Goal: Information Seeking & Learning: Learn about a topic

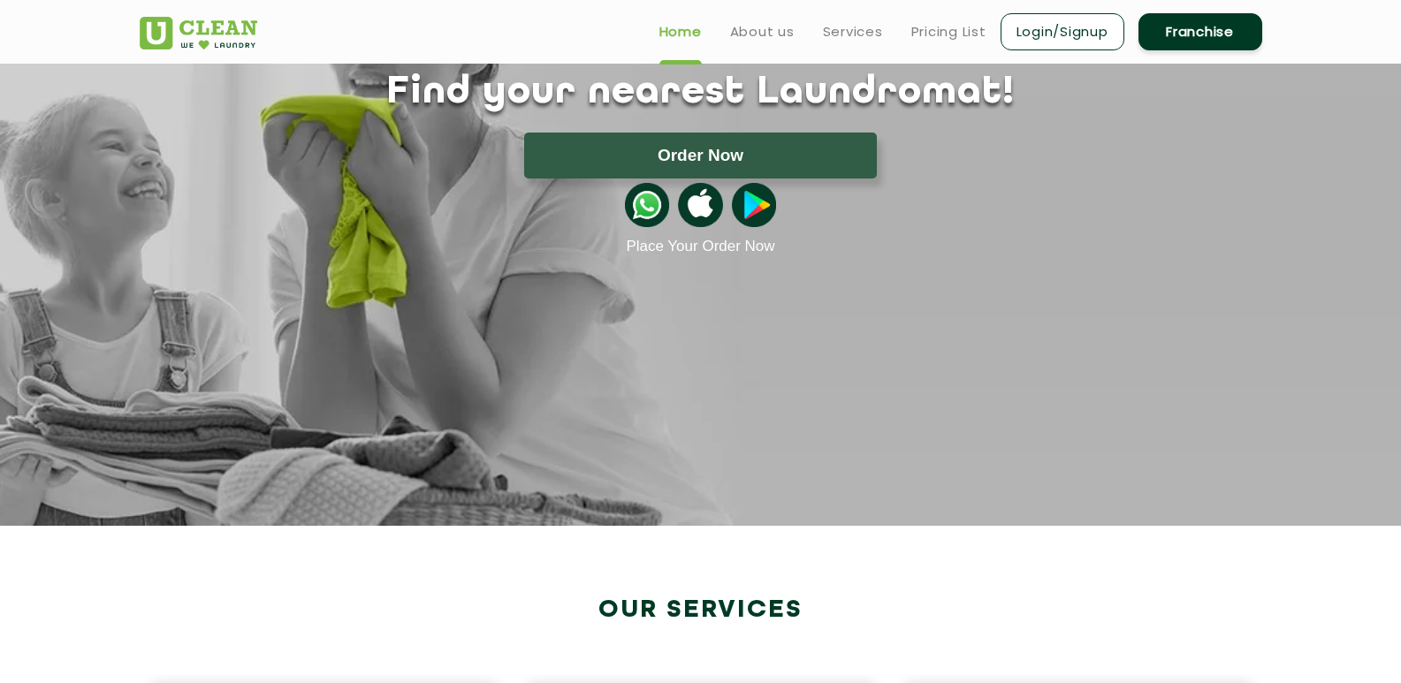
scroll to position [88, 0]
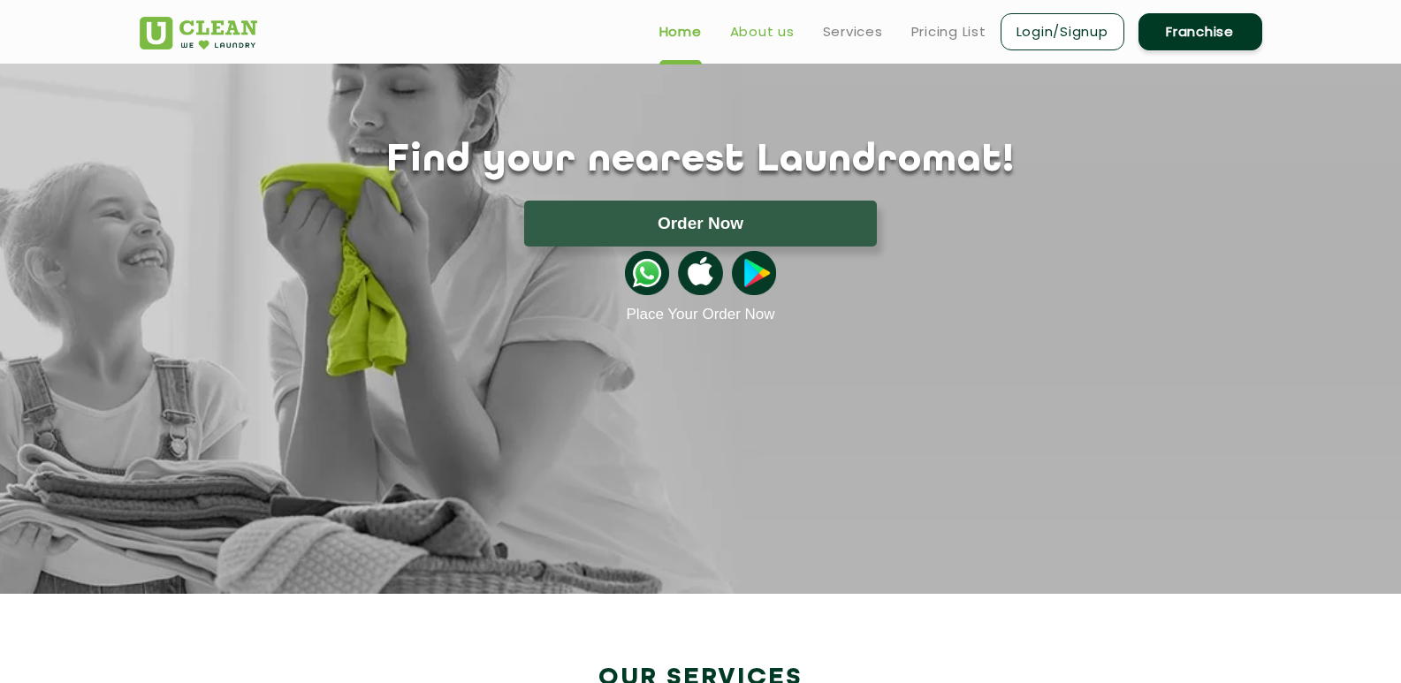
click at [766, 28] on link "About us" at bounding box center [762, 31] width 65 height 21
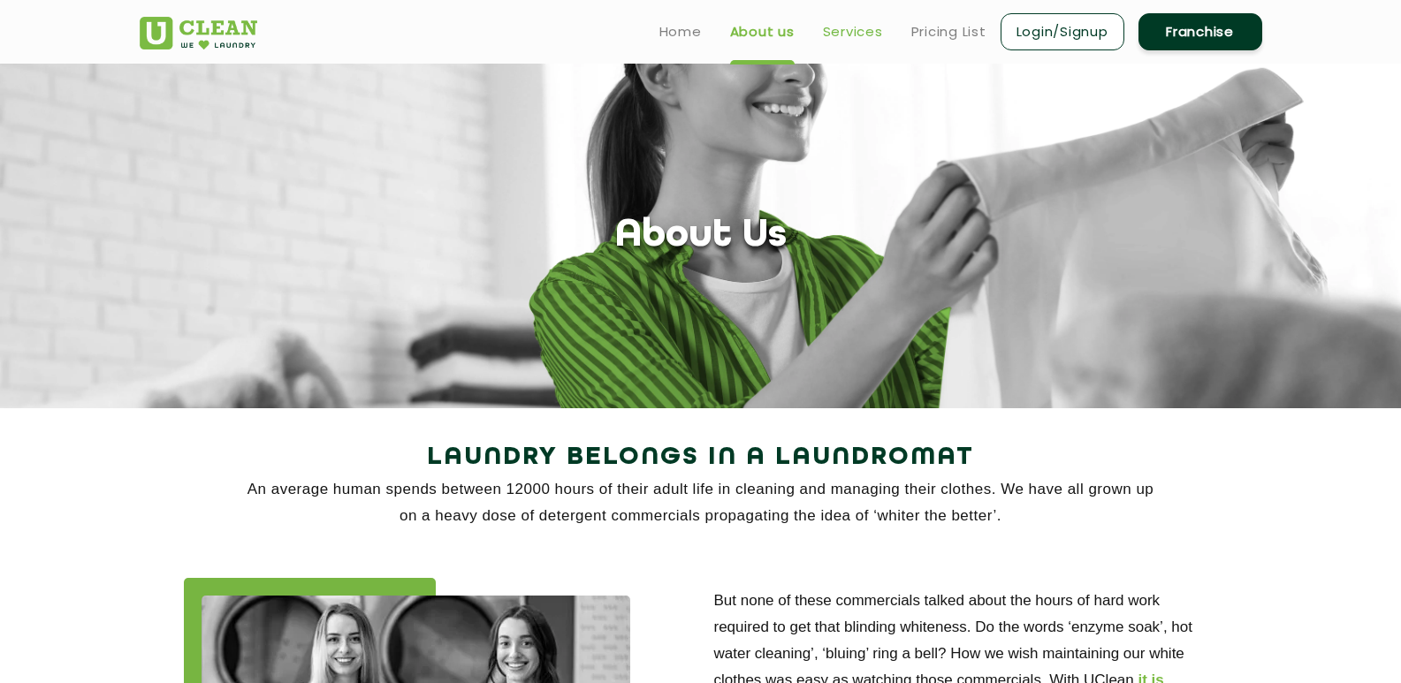
click at [878, 31] on link "Services" at bounding box center [853, 31] width 60 height 21
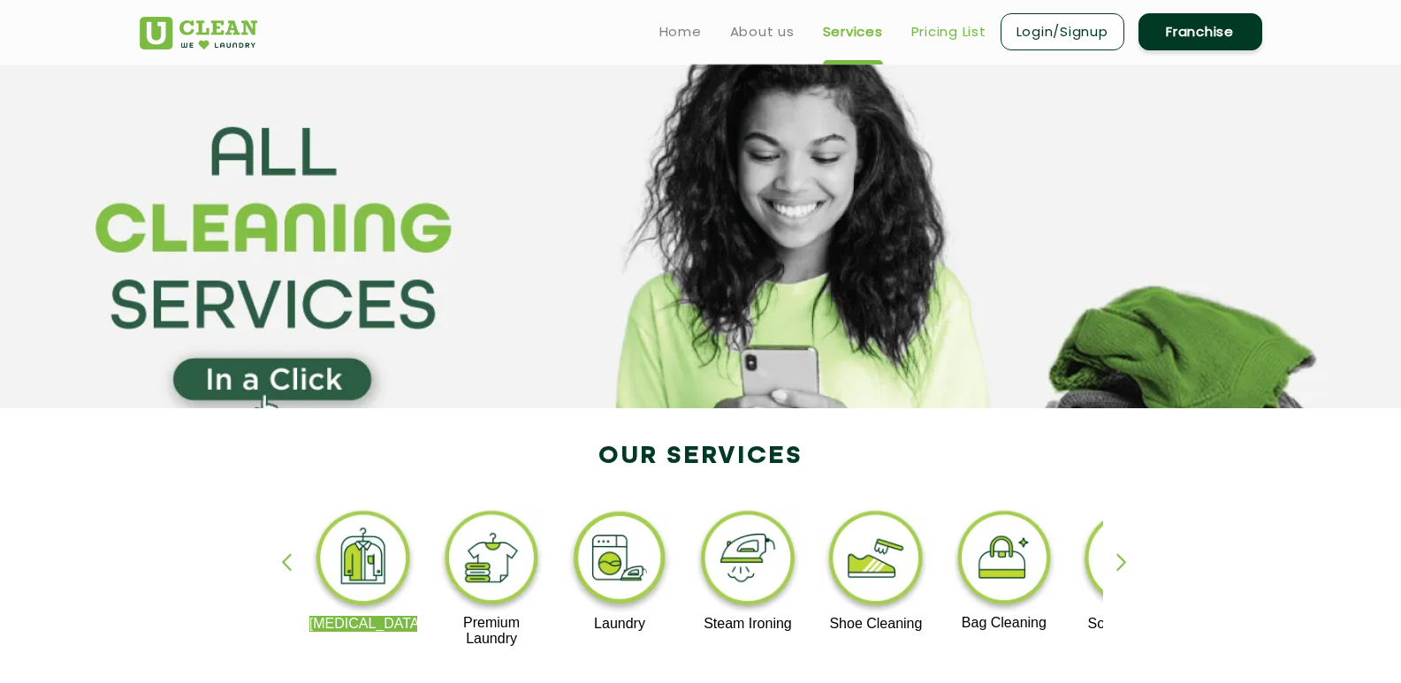
click at [964, 34] on link "Pricing List" at bounding box center [948, 31] width 75 height 21
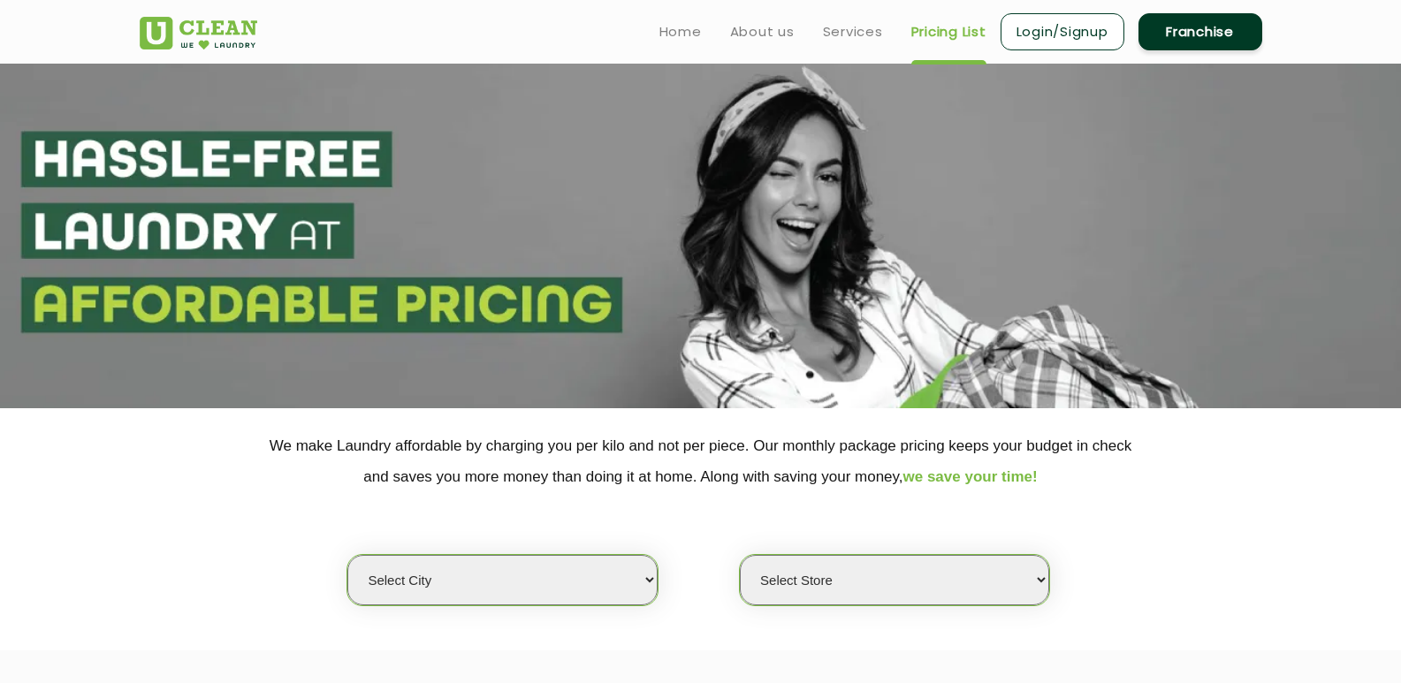
select select "0"
click at [1006, 42] on link "Login/Signup" at bounding box center [1063, 31] width 124 height 37
